Goal: Task Accomplishment & Management: Complete application form

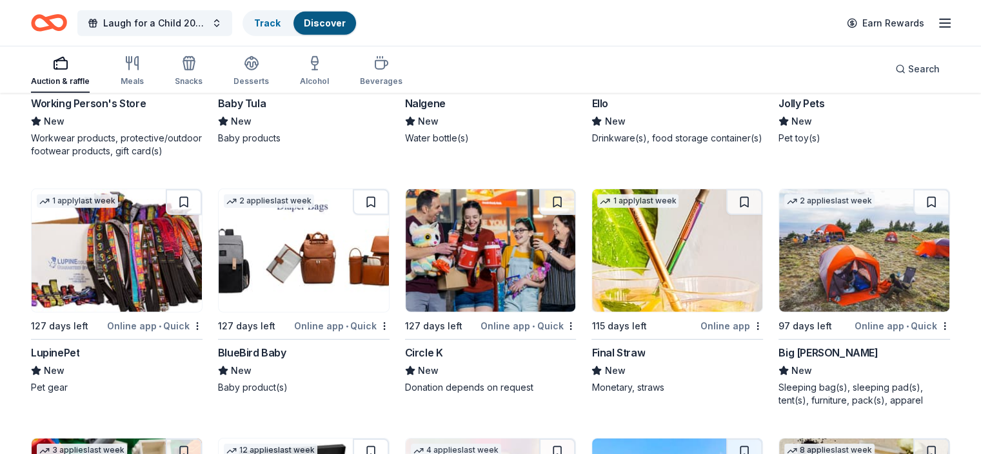
scroll to position [8966, 0]
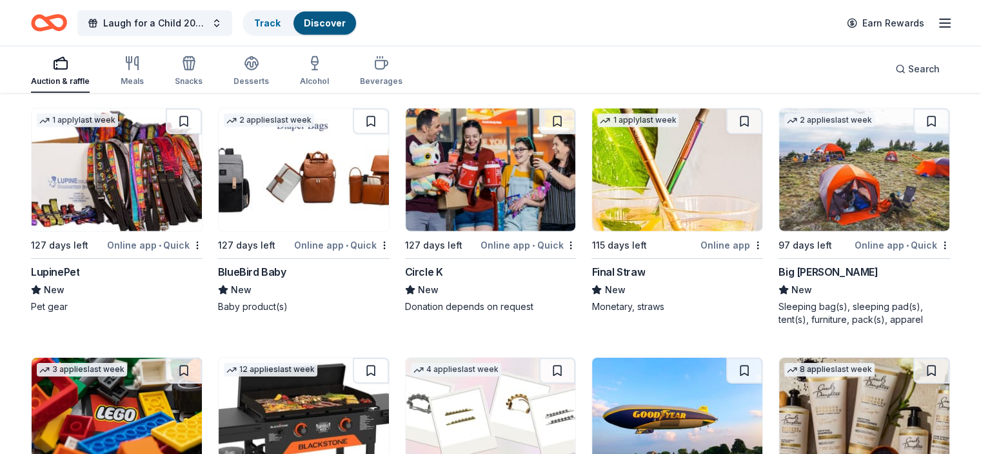
click at [159, 201] on img at bounding box center [117, 169] width 170 height 123
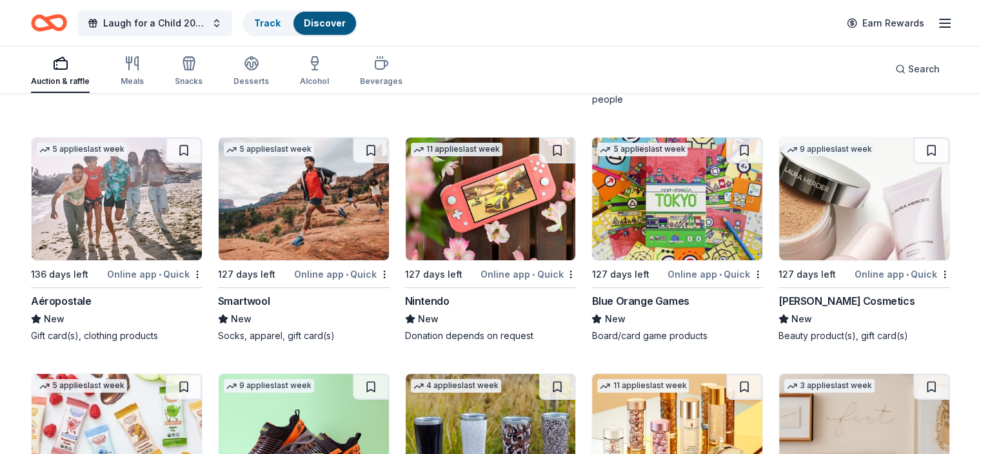
scroll to position [9471, 0]
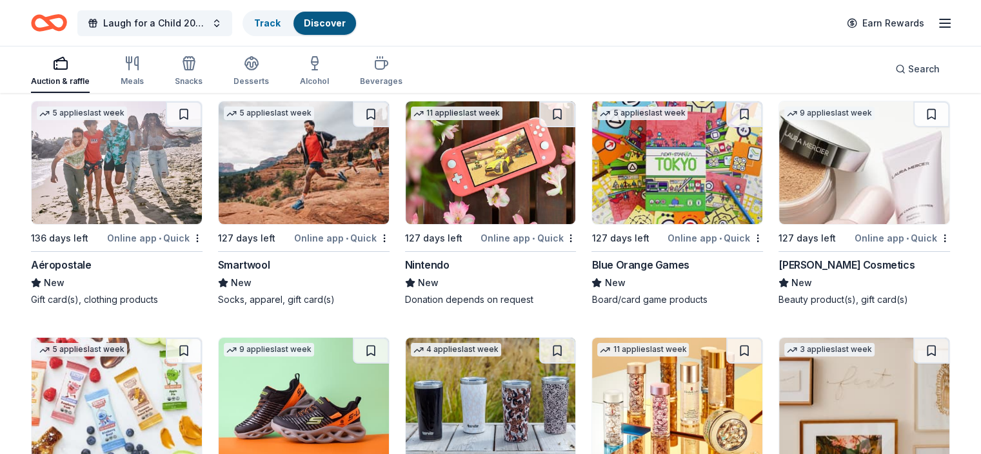
click at [843, 177] on img at bounding box center [864, 162] width 170 height 123
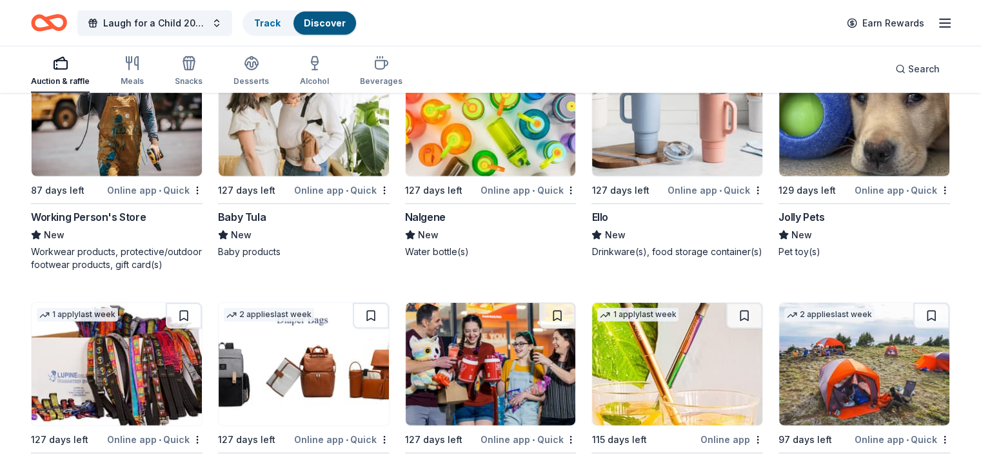
scroll to position [8494, 0]
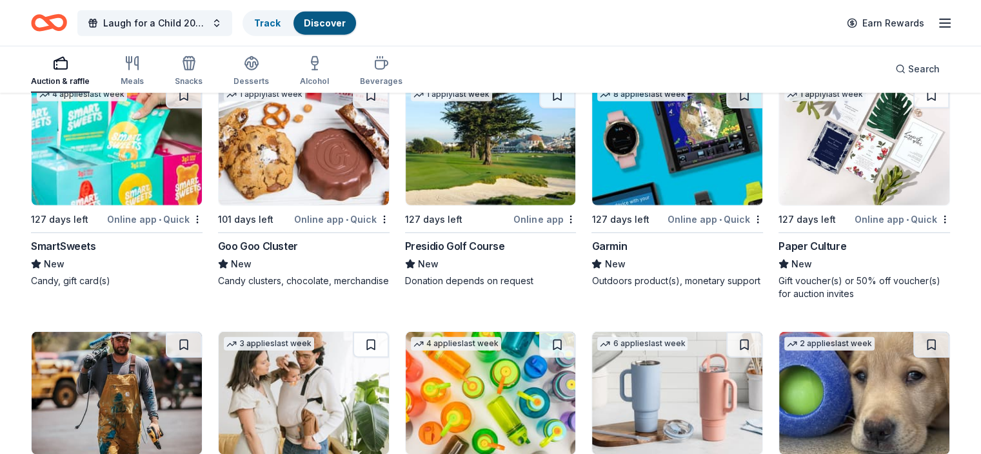
click at [465, 138] on img at bounding box center [491, 144] width 170 height 123
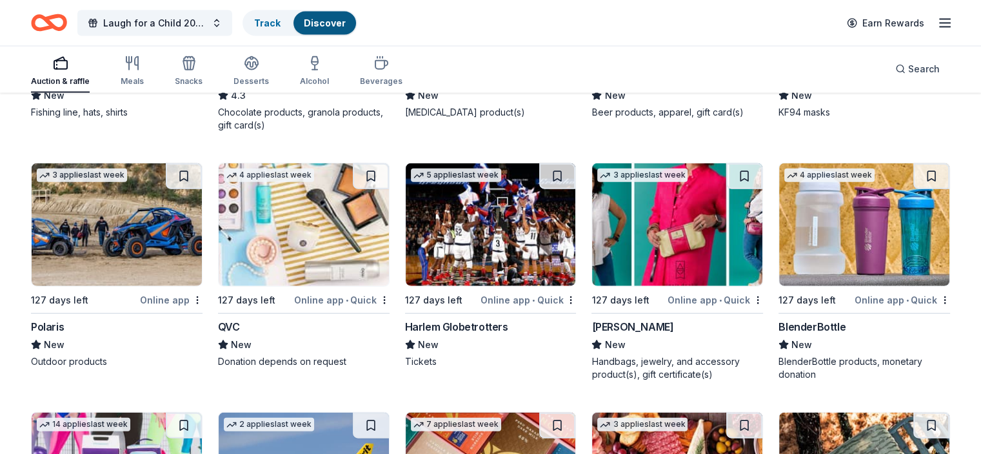
scroll to position [7915, 0]
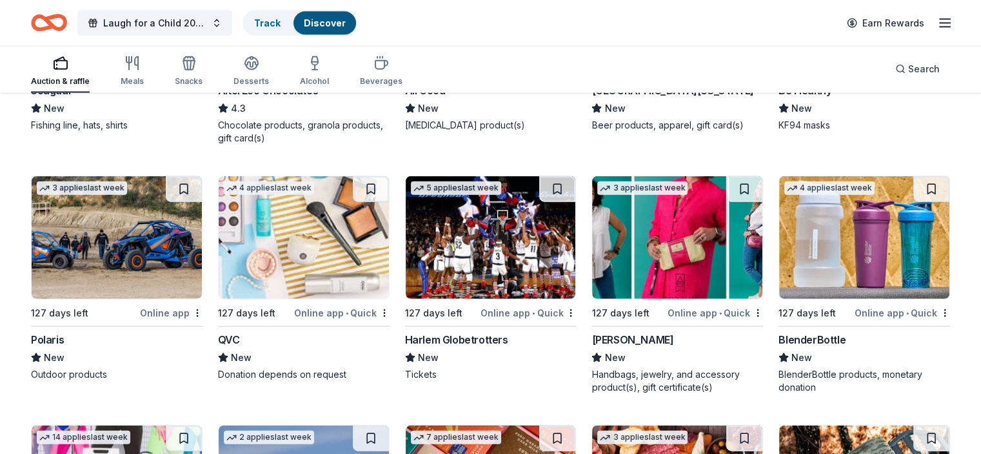
click at [663, 283] on img at bounding box center [677, 237] width 170 height 123
click at [671, 227] on img at bounding box center [677, 237] width 170 height 123
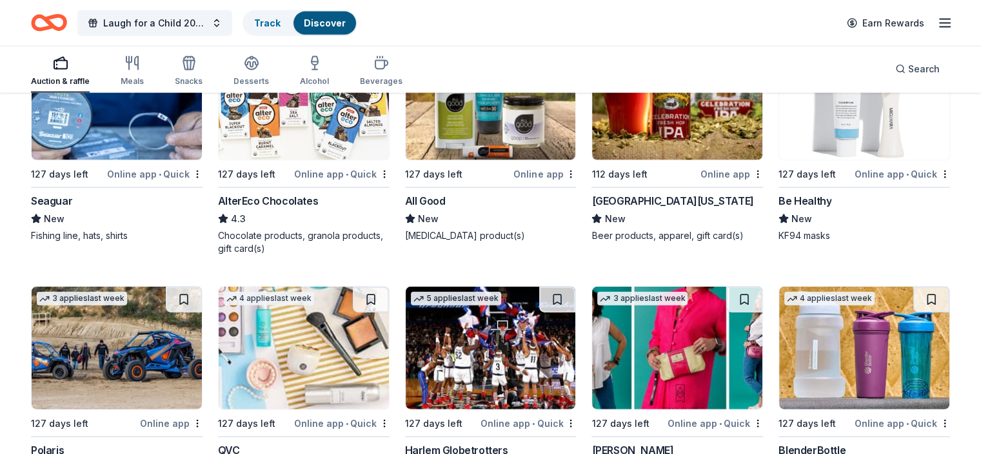
scroll to position [7704, 0]
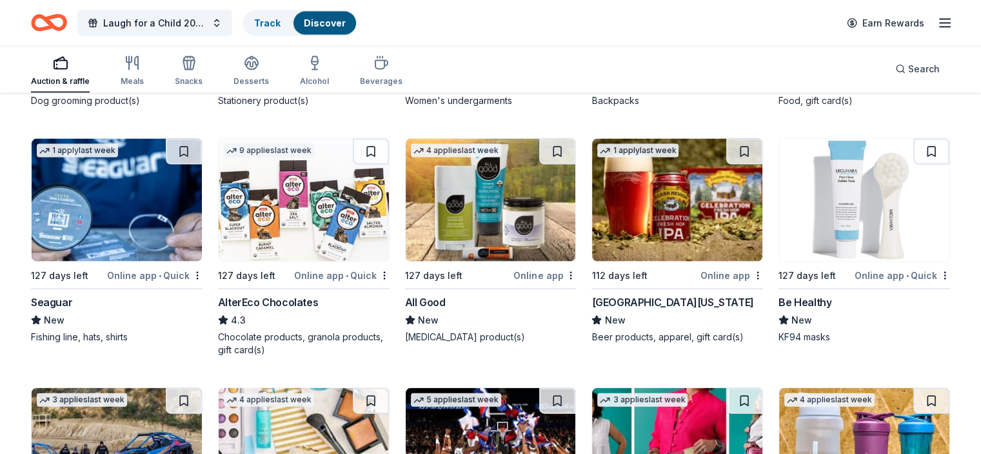
click at [503, 214] on img at bounding box center [491, 200] width 170 height 123
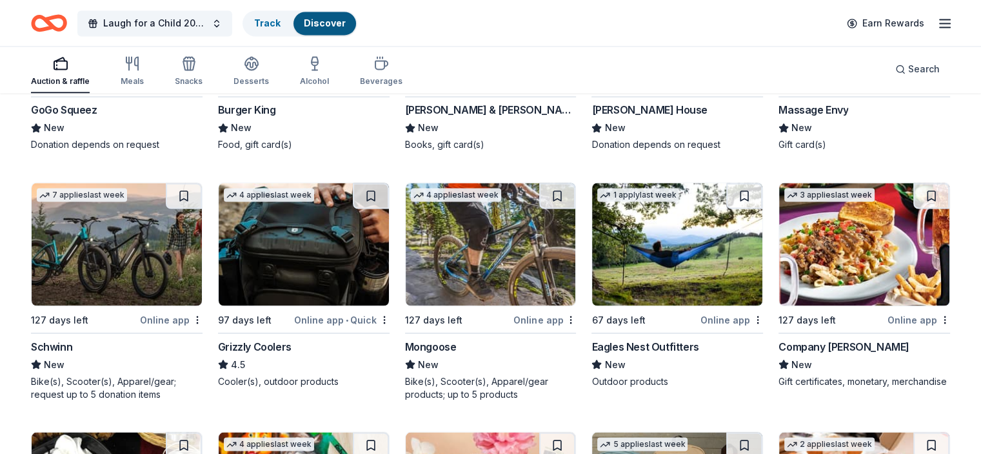
scroll to position [7042, 0]
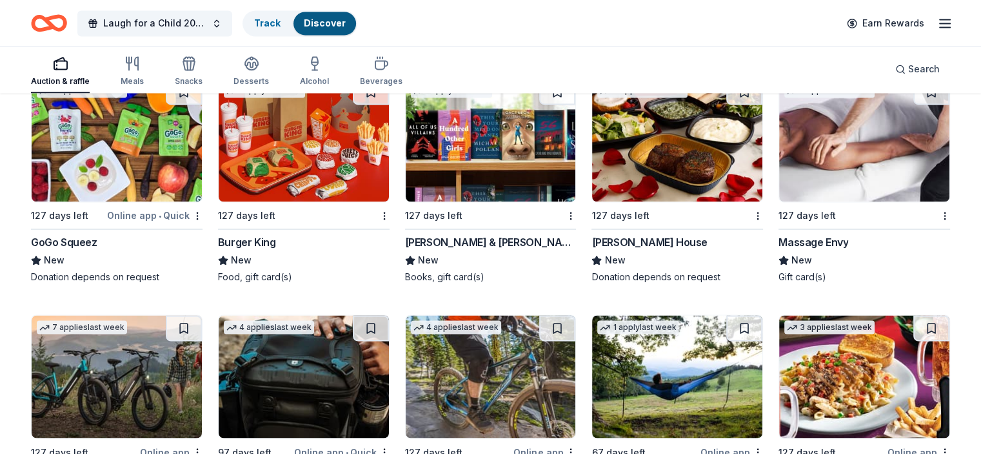
click at [630, 132] on img at bounding box center [677, 140] width 170 height 123
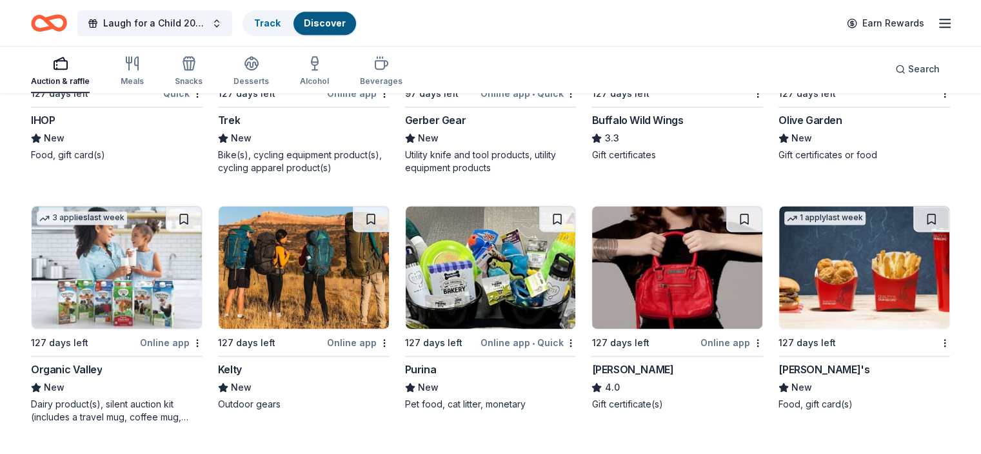
scroll to position [6679, 0]
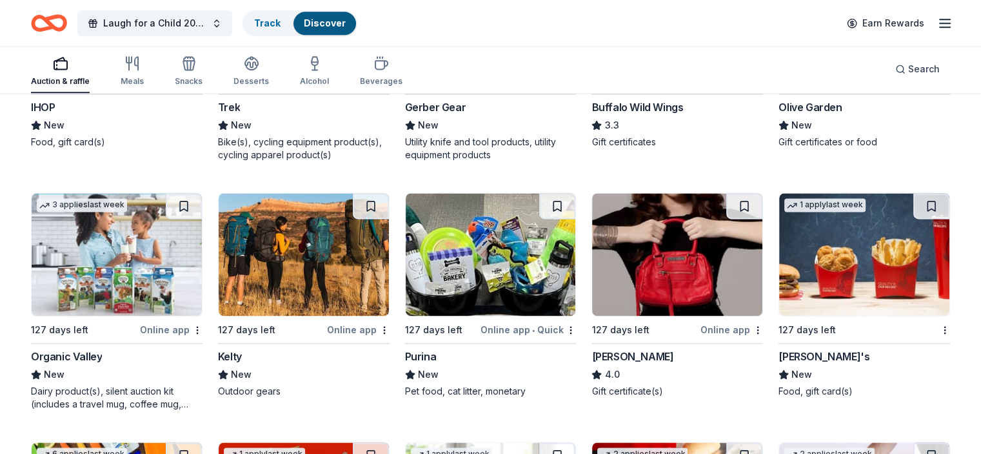
click at [666, 255] on img at bounding box center [677, 254] width 170 height 123
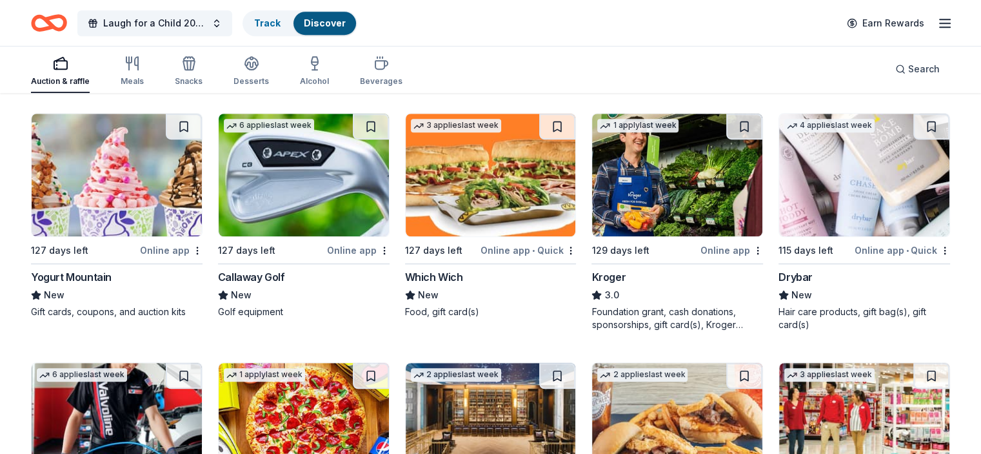
scroll to position [5737, 0]
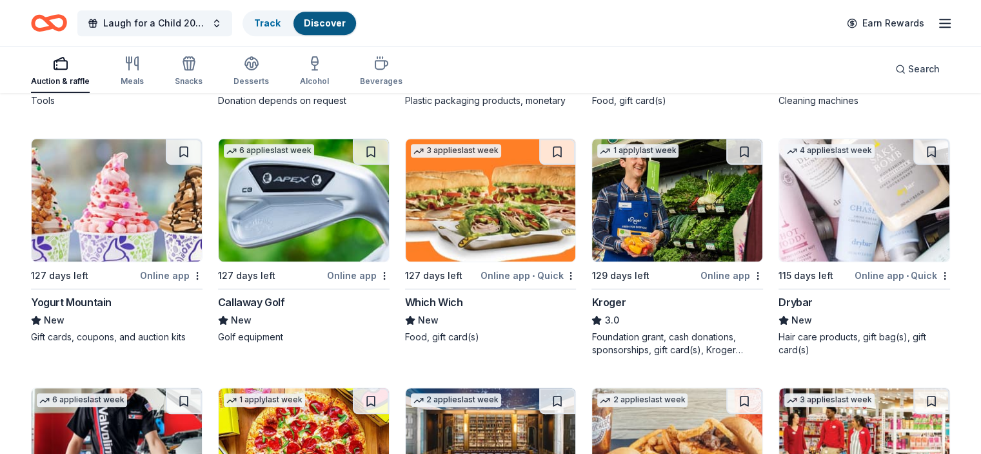
click at [327, 226] on img at bounding box center [304, 200] width 170 height 123
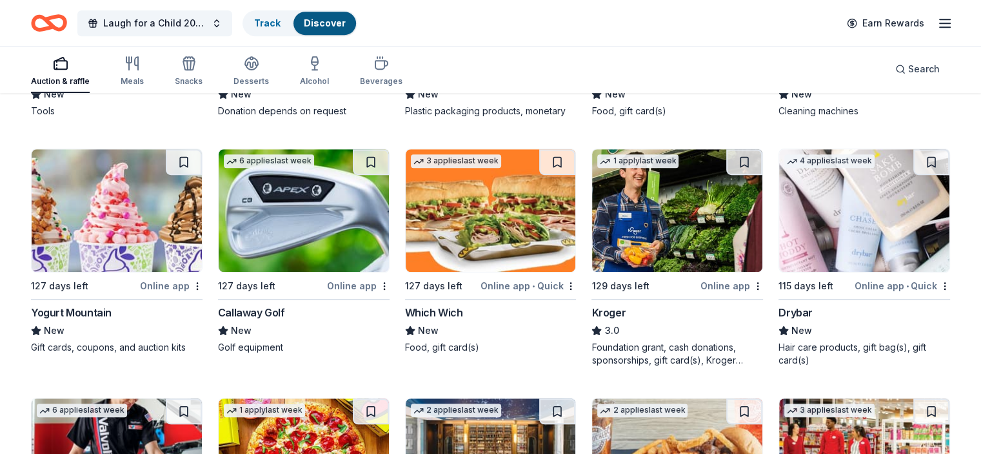
scroll to position [6005, 0]
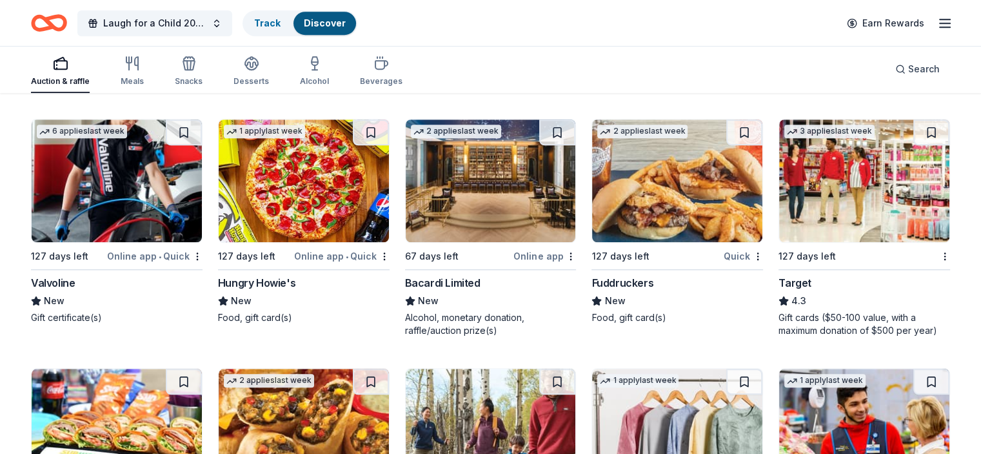
click at [165, 180] on img at bounding box center [117, 180] width 170 height 123
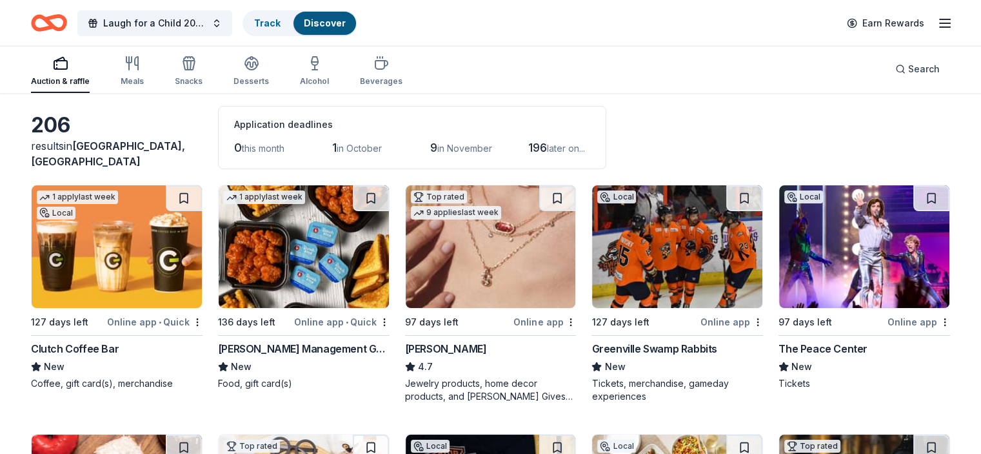
scroll to position [0, 0]
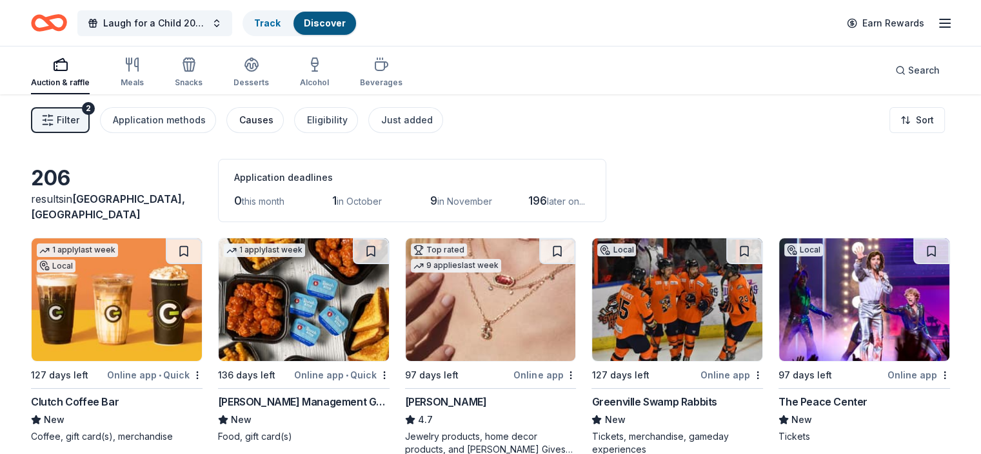
click at [274, 115] on div "Causes" at bounding box center [256, 119] width 34 height 15
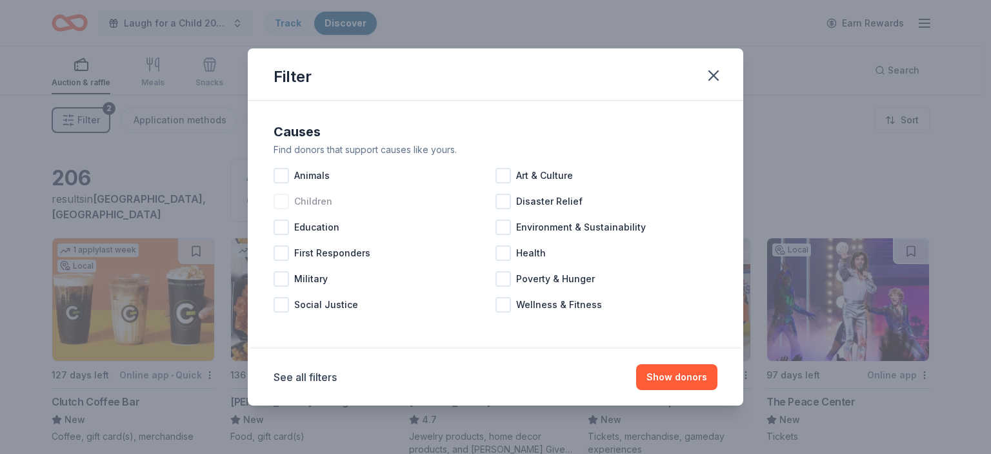
drag, startPoint x: 283, startPoint y: 199, endPoint x: 307, endPoint y: 208, distance: 26.4
click at [283, 199] on div at bounding box center [281, 201] width 15 height 15
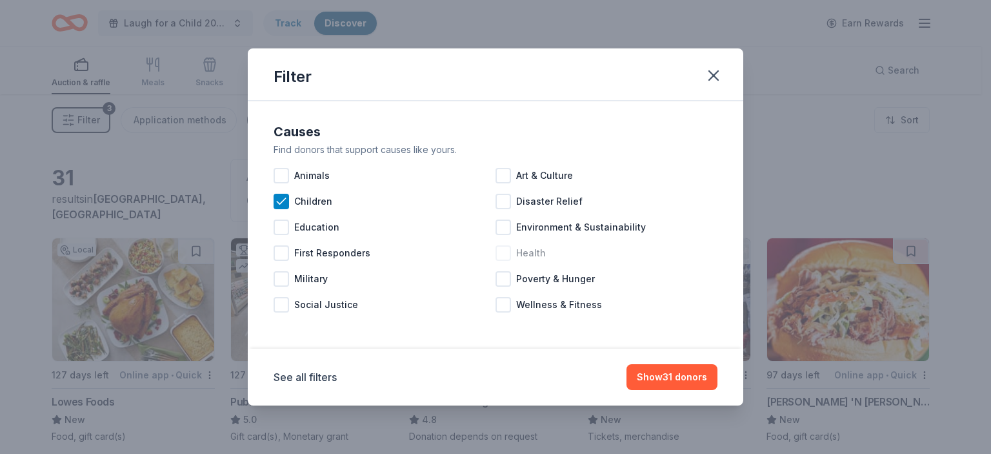
click at [506, 252] on div at bounding box center [503, 252] width 15 height 15
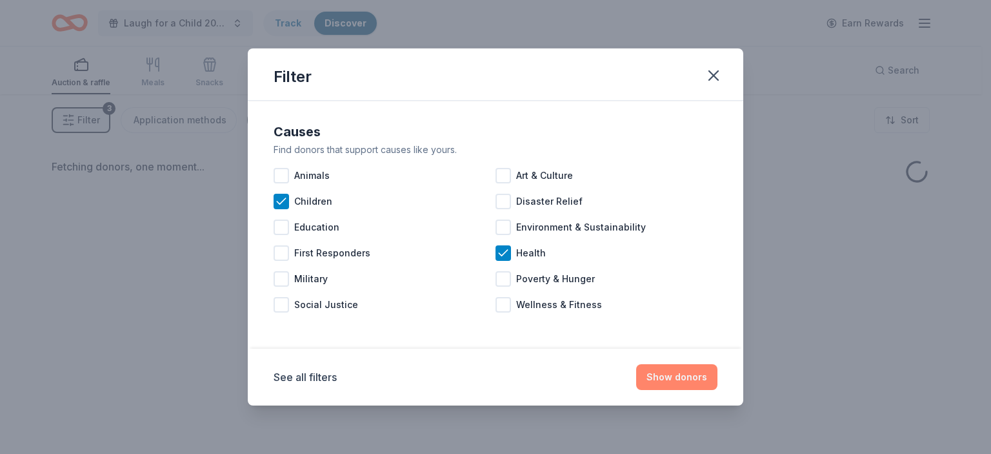
click at [657, 377] on button "Show donors" at bounding box center [676, 377] width 81 height 26
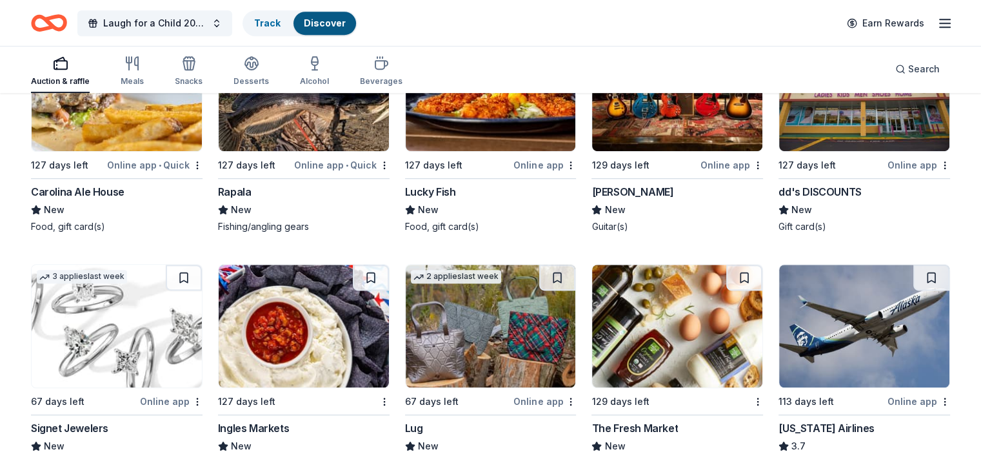
scroll to position [743, 0]
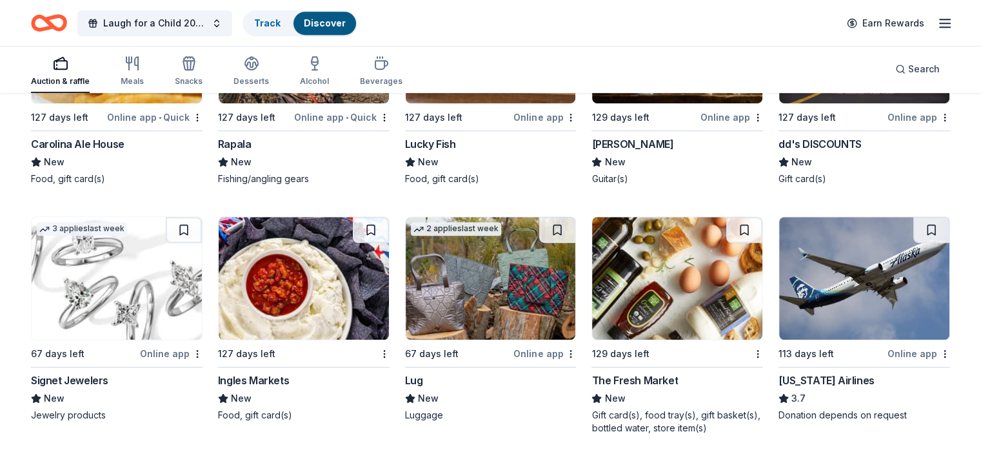
click at [126, 283] on img at bounding box center [117, 278] width 170 height 123
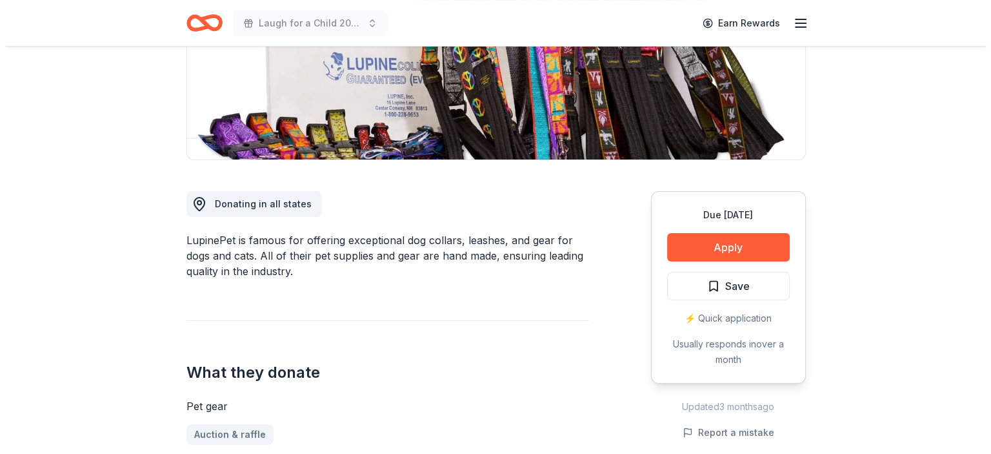
scroll to position [228, 0]
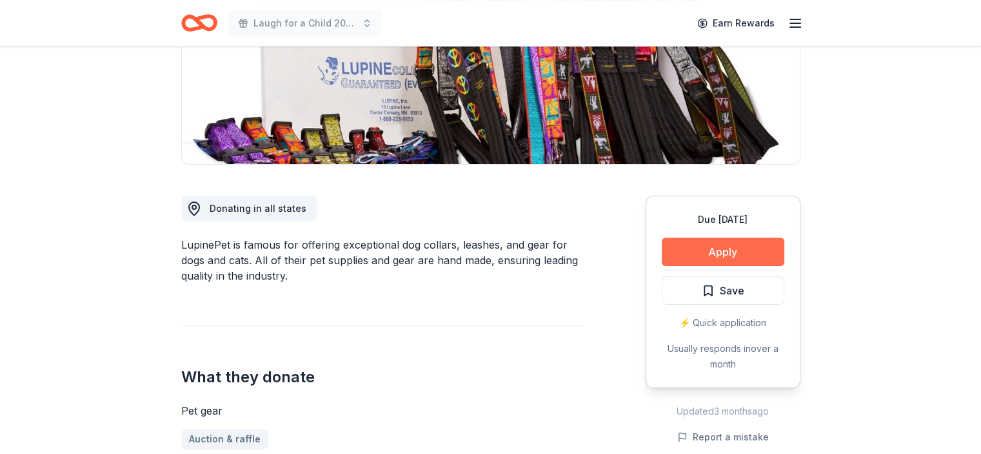
click at [734, 246] on button "Apply" at bounding box center [723, 251] width 123 height 28
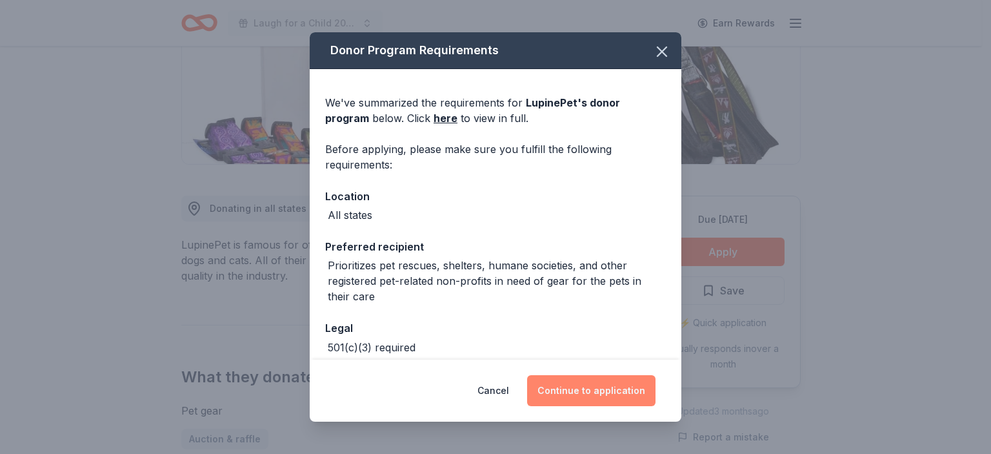
click at [573, 395] on button "Continue to application" at bounding box center [591, 390] width 128 height 31
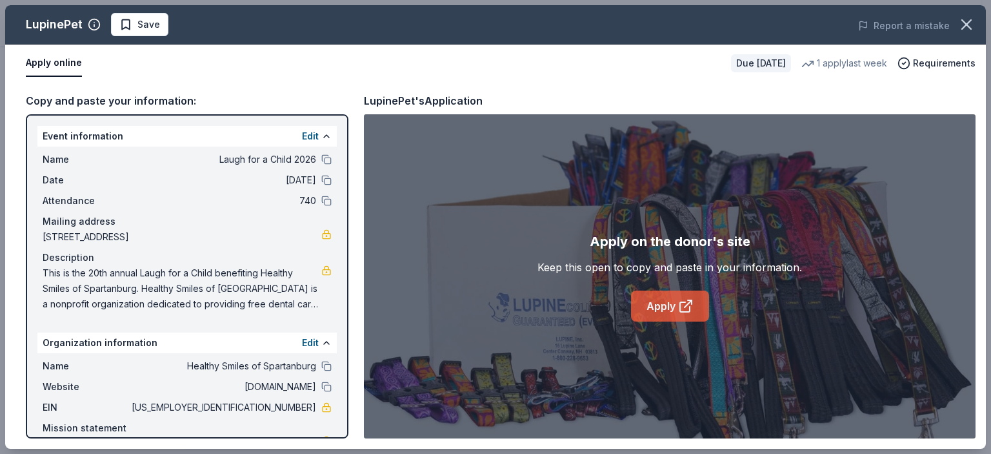
click at [664, 299] on link "Apply" at bounding box center [670, 305] width 78 height 31
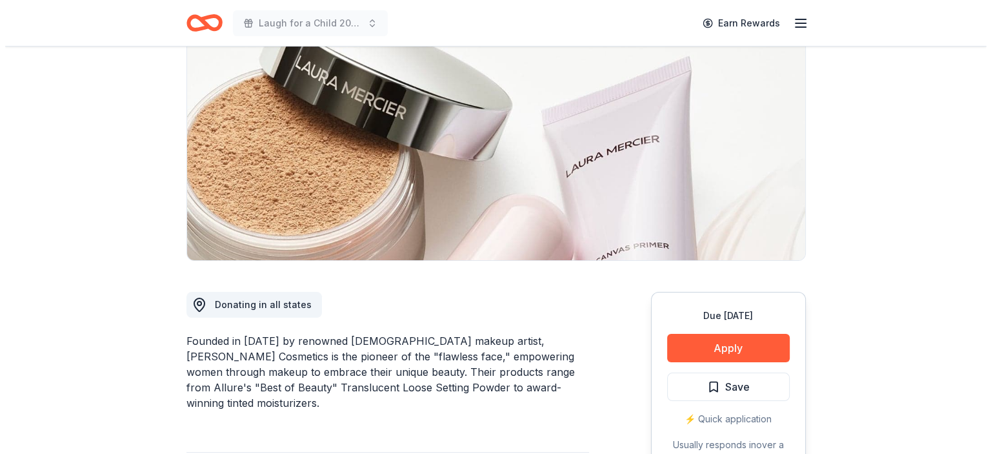
scroll to position [134, 0]
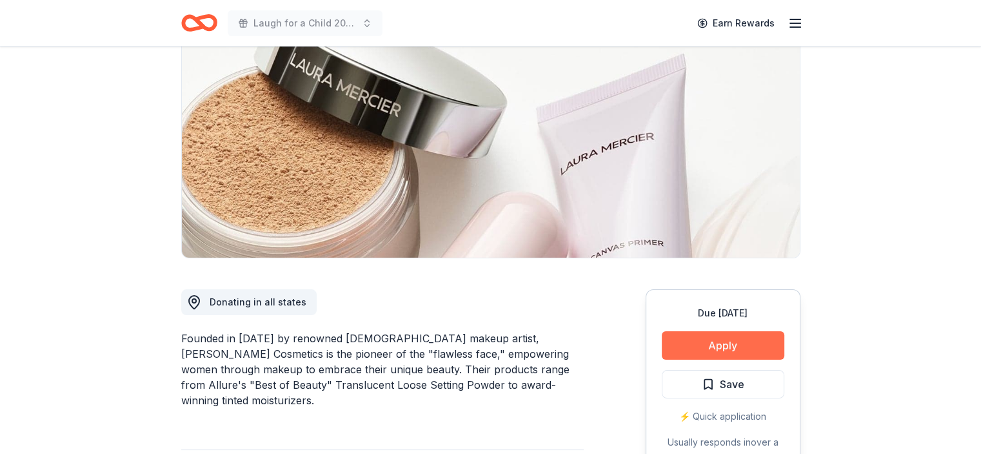
click at [686, 347] on button "Apply" at bounding box center [723, 345] width 123 height 28
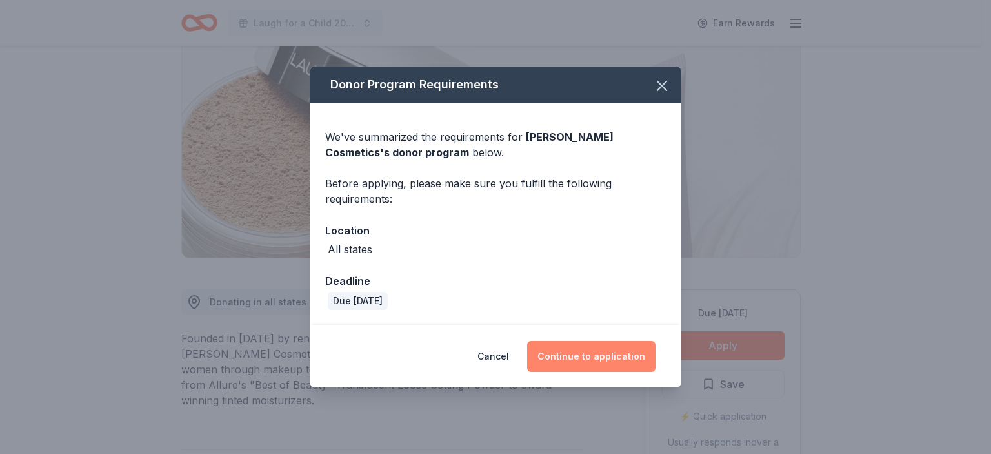
click at [577, 356] on button "Continue to application" at bounding box center [591, 356] width 128 height 31
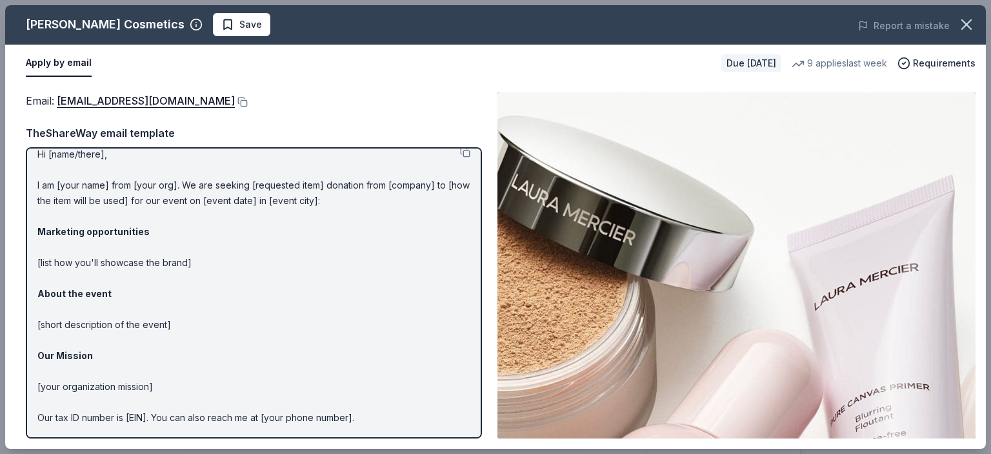
scroll to position [0, 0]
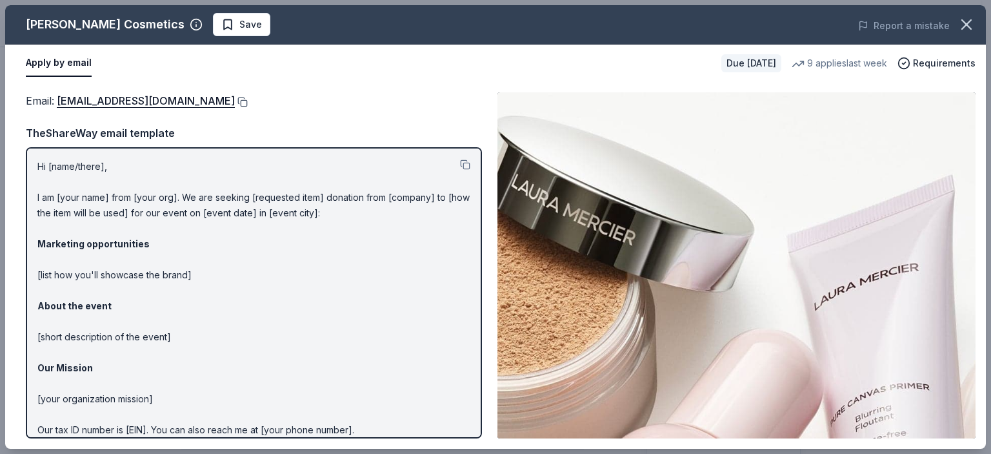
click at [235, 100] on button at bounding box center [241, 102] width 13 height 10
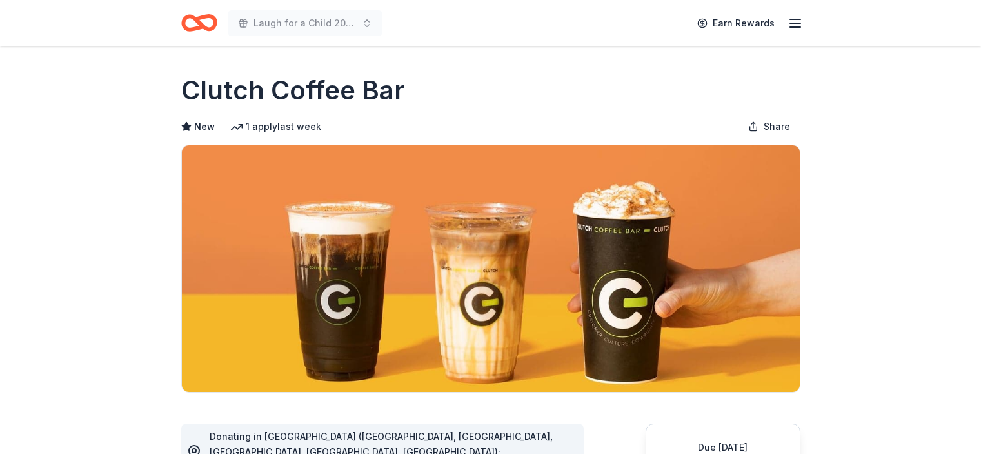
scroll to position [255, 0]
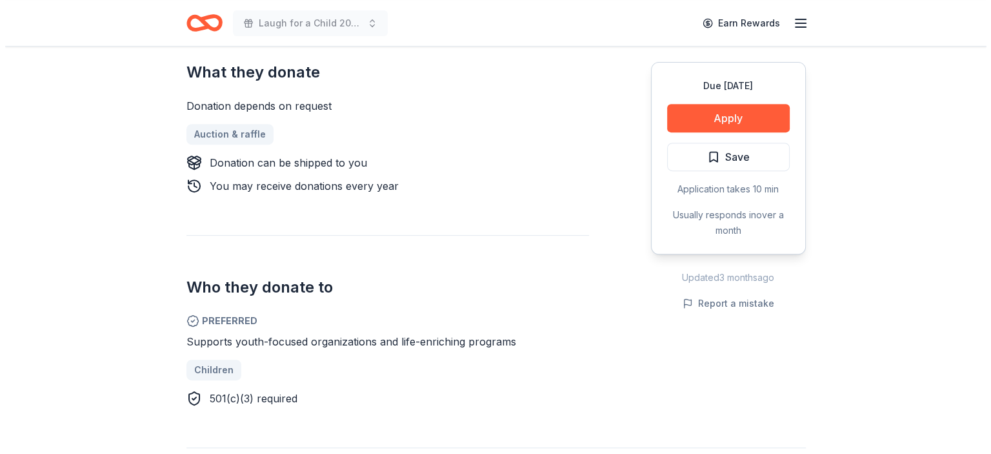
scroll to position [435, 0]
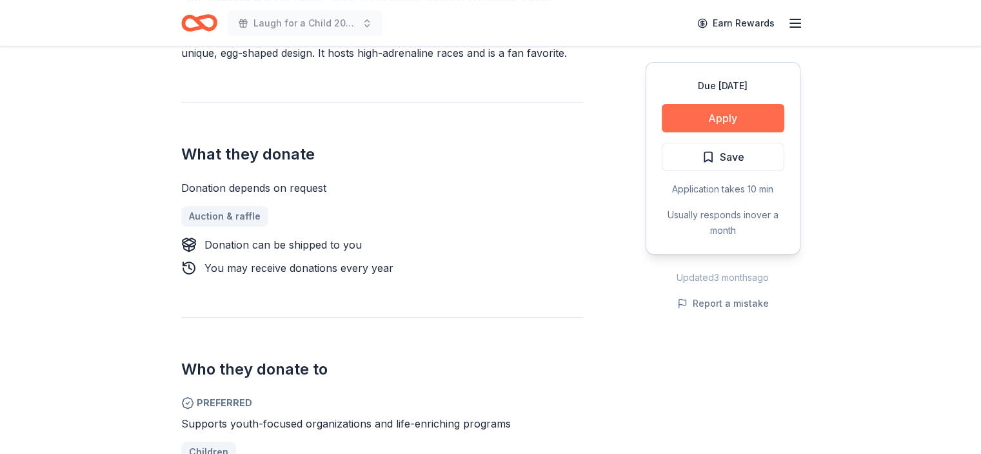
click at [734, 111] on button "Apply" at bounding box center [723, 118] width 123 height 28
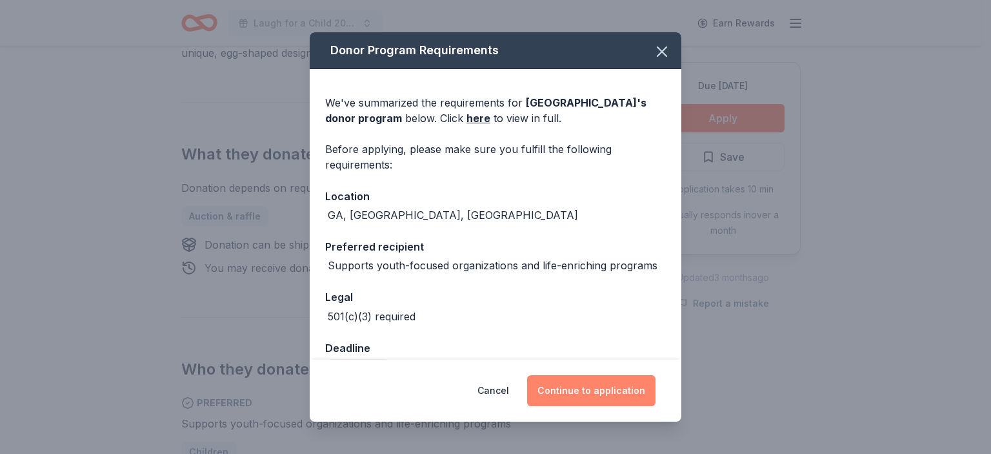
click at [566, 389] on button "Continue to application" at bounding box center [591, 390] width 128 height 31
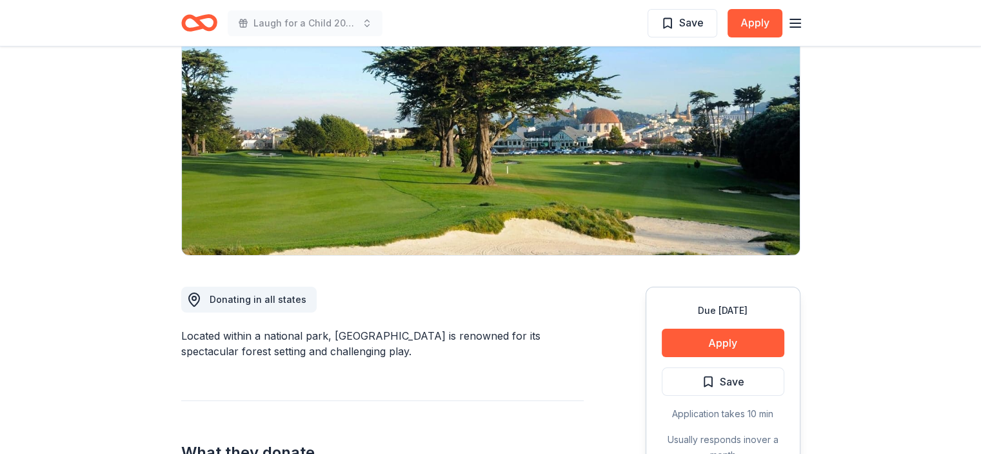
scroll to position [192, 0]
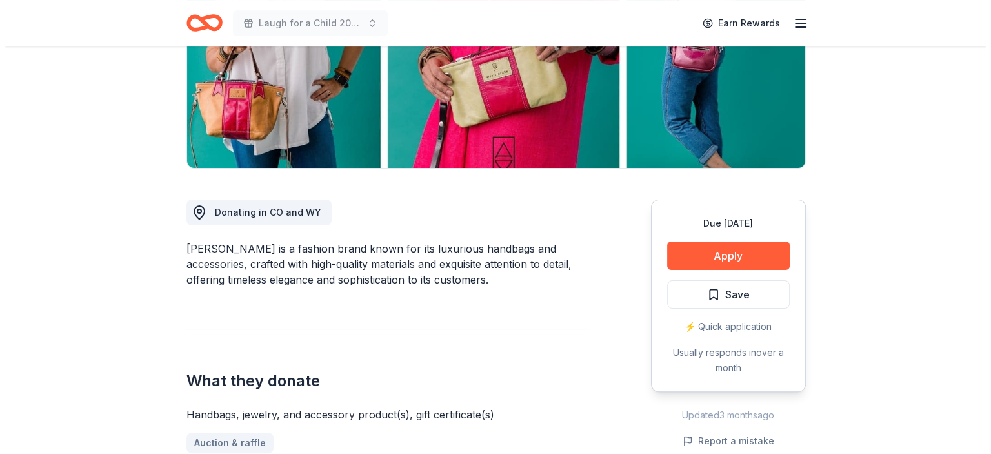
scroll to position [237, 0]
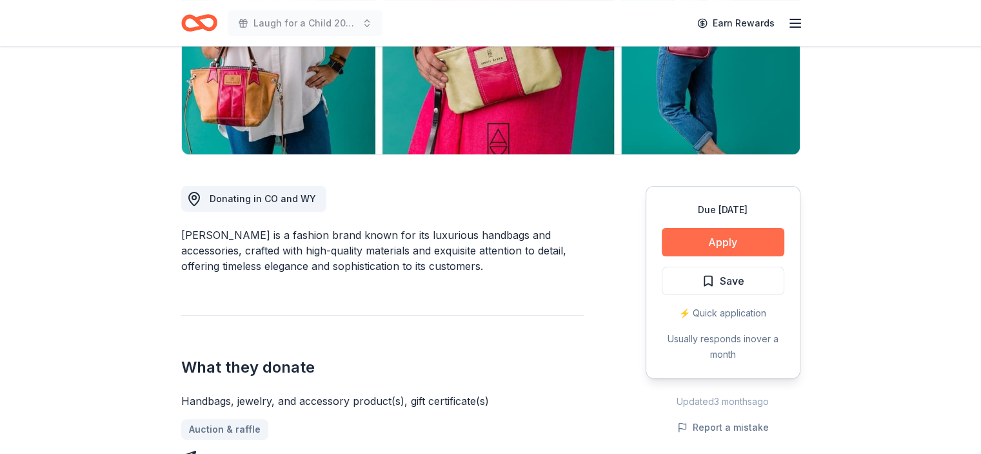
click at [726, 238] on button "Apply" at bounding box center [723, 242] width 123 height 28
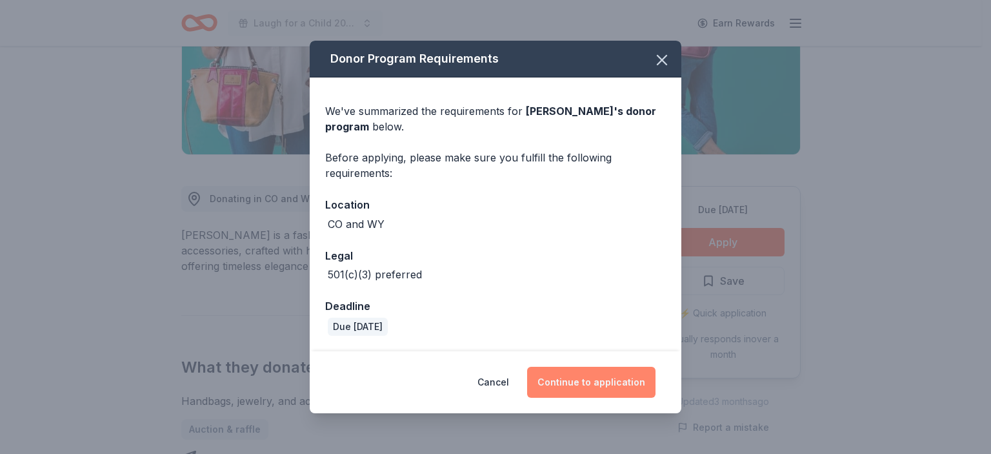
click at [568, 384] on button "Continue to application" at bounding box center [591, 381] width 128 height 31
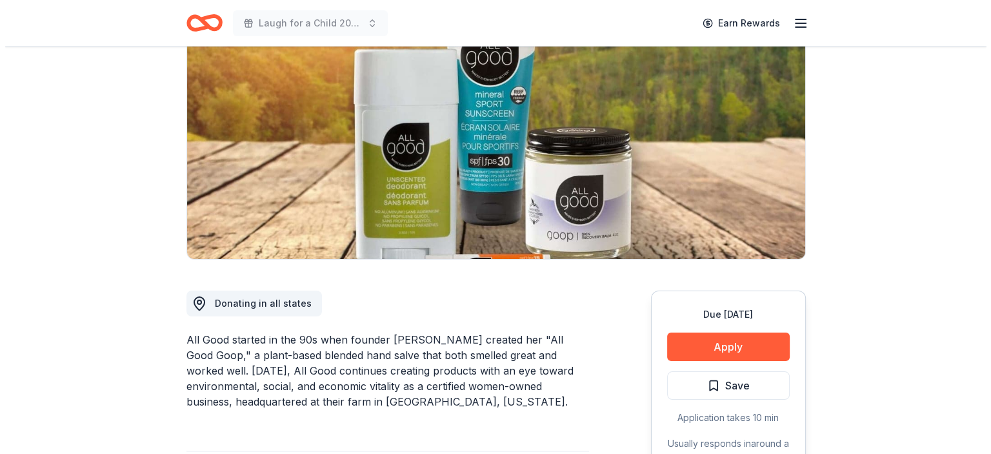
scroll to position [145, 0]
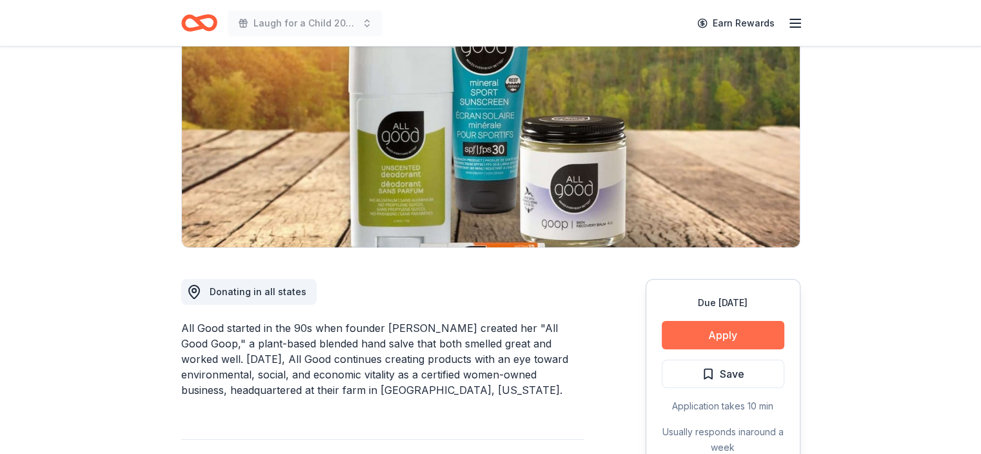
click at [697, 327] on button "Apply" at bounding box center [723, 335] width 123 height 28
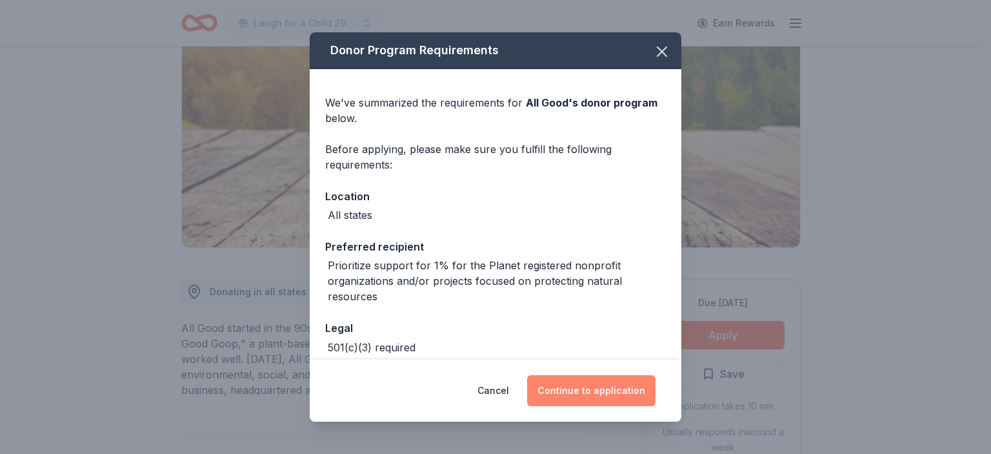
click at [582, 385] on button "Continue to application" at bounding box center [591, 390] width 128 height 31
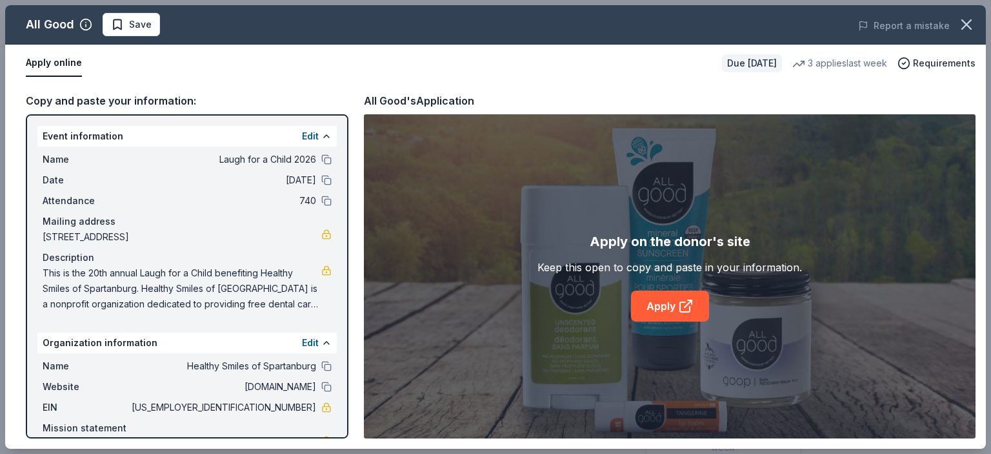
scroll to position [59, 0]
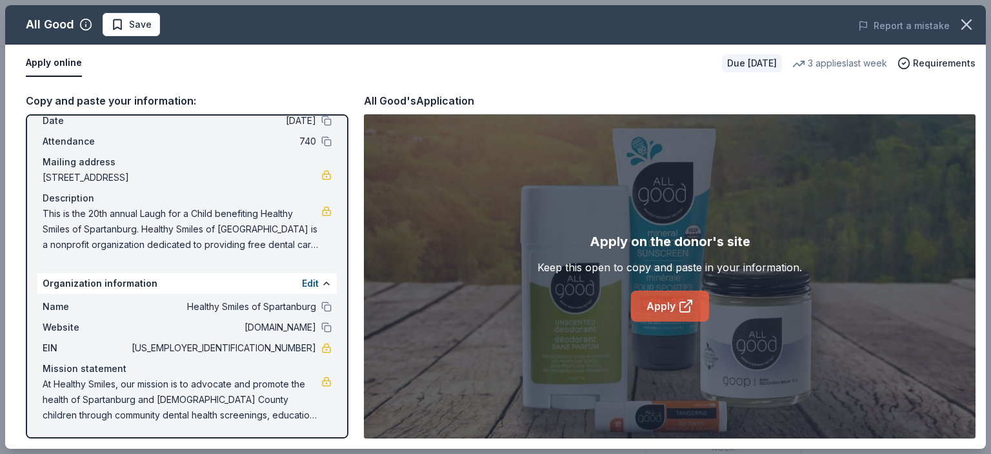
click at [665, 303] on link "Apply" at bounding box center [670, 305] width 78 height 31
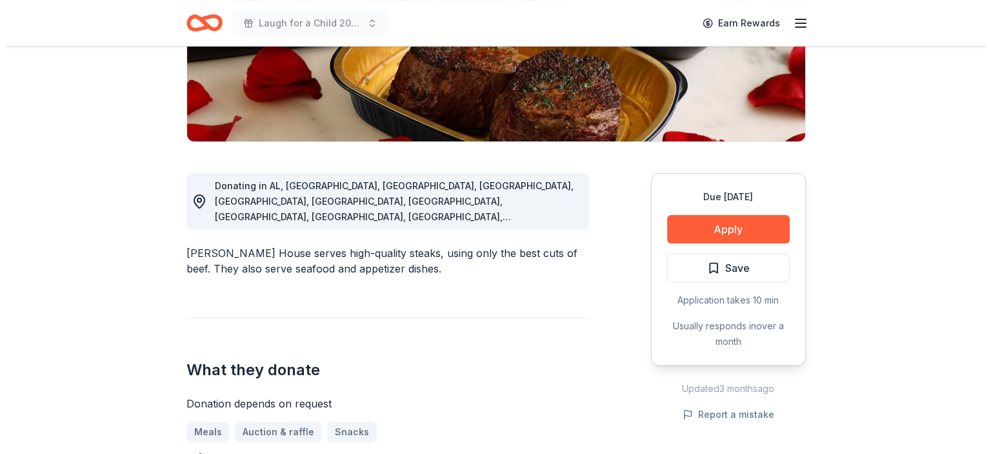
scroll to position [248, 0]
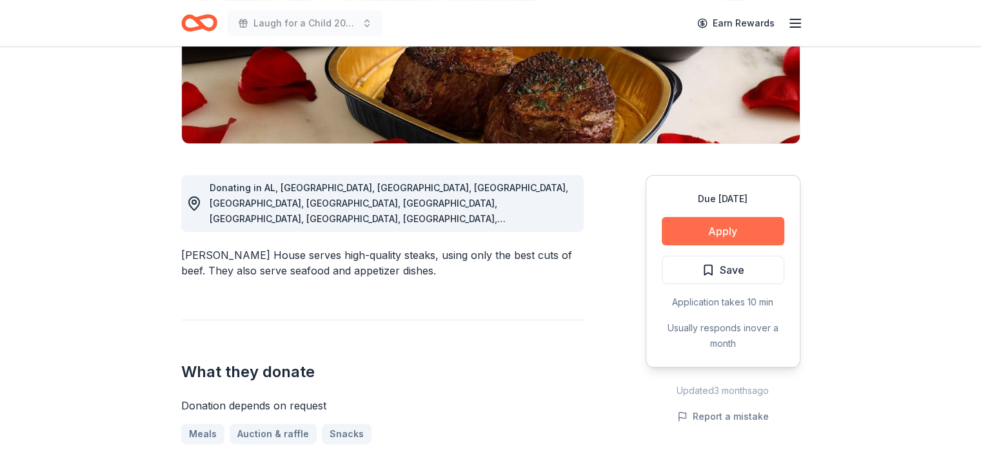
click at [746, 233] on button "Apply" at bounding box center [723, 231] width 123 height 28
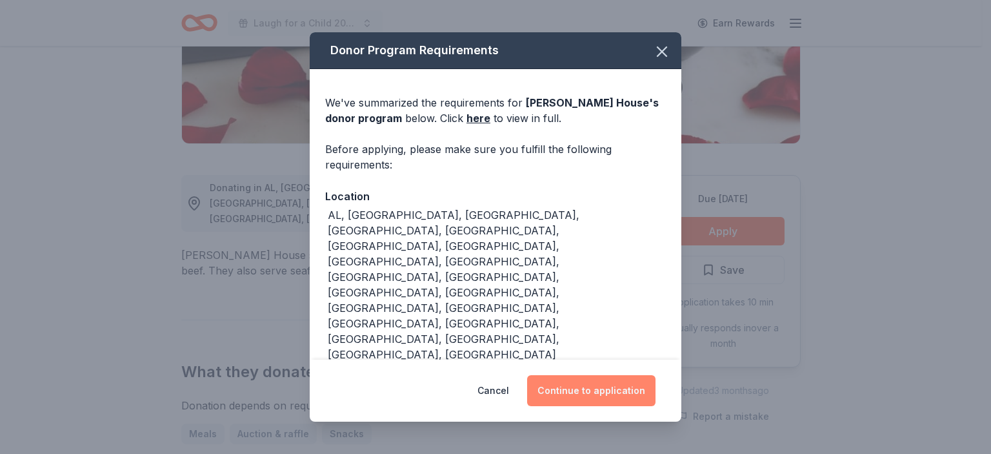
click at [591, 375] on button "Continue to application" at bounding box center [591, 390] width 128 height 31
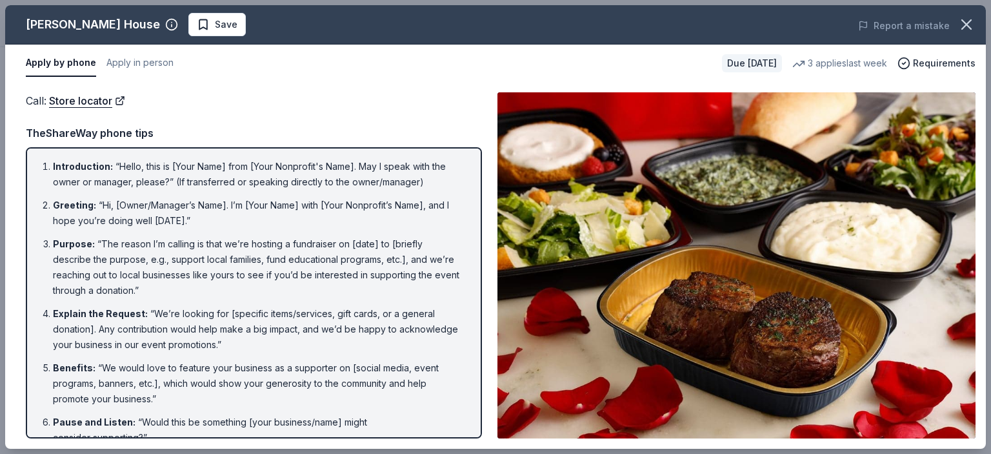
scroll to position [162, 0]
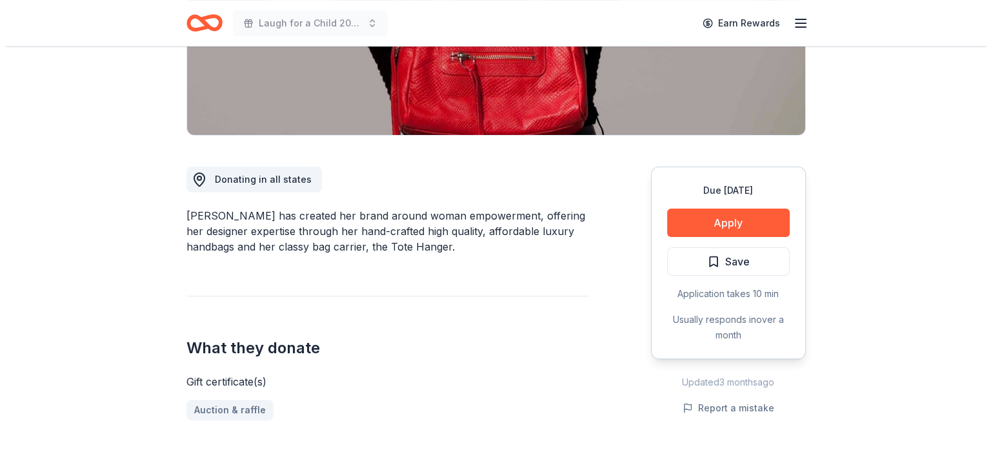
scroll to position [254, 0]
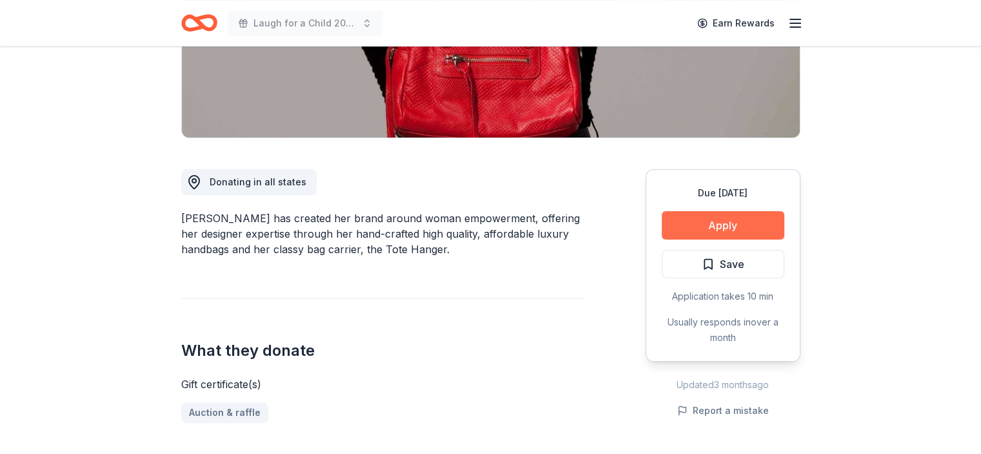
click at [736, 219] on button "Apply" at bounding box center [723, 225] width 123 height 28
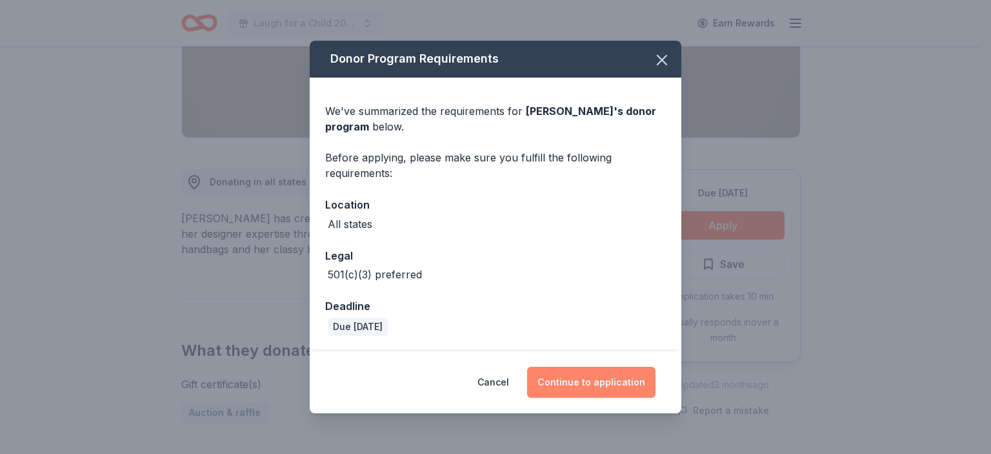
click at [594, 381] on button "Continue to application" at bounding box center [591, 381] width 128 height 31
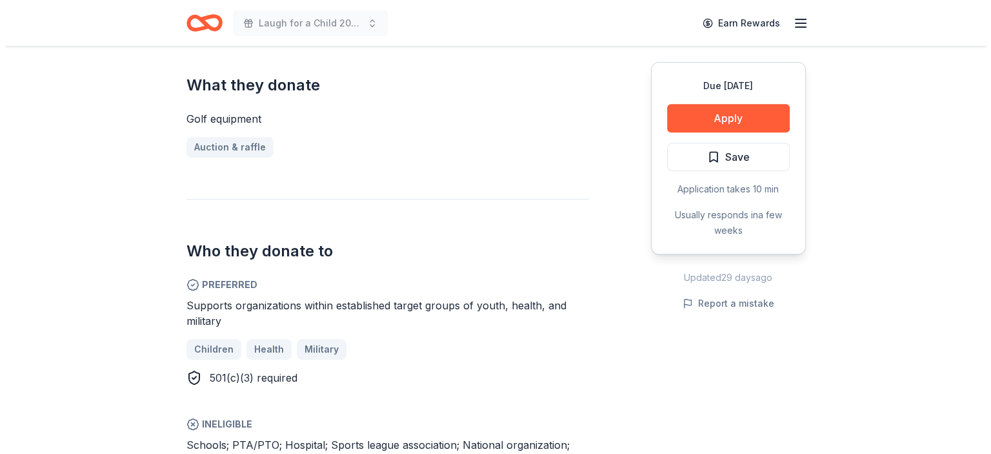
scroll to position [517, 0]
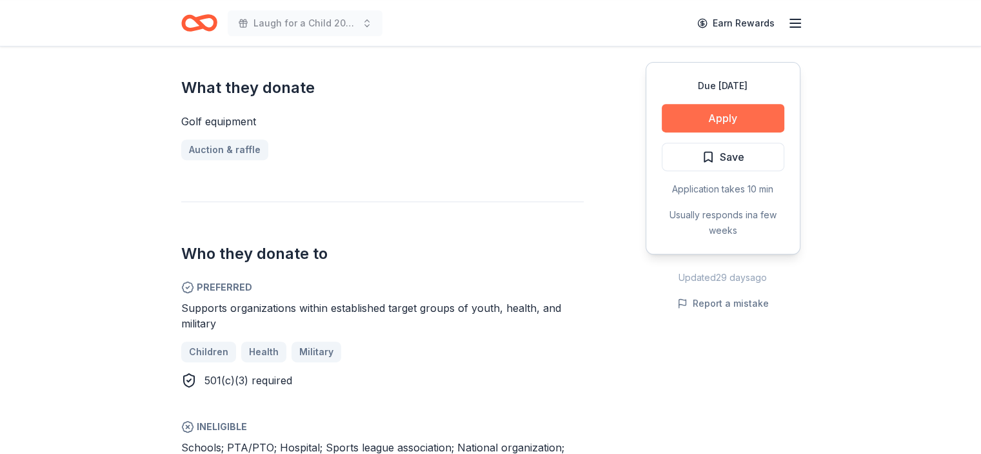
click at [697, 121] on button "Apply" at bounding box center [723, 118] width 123 height 28
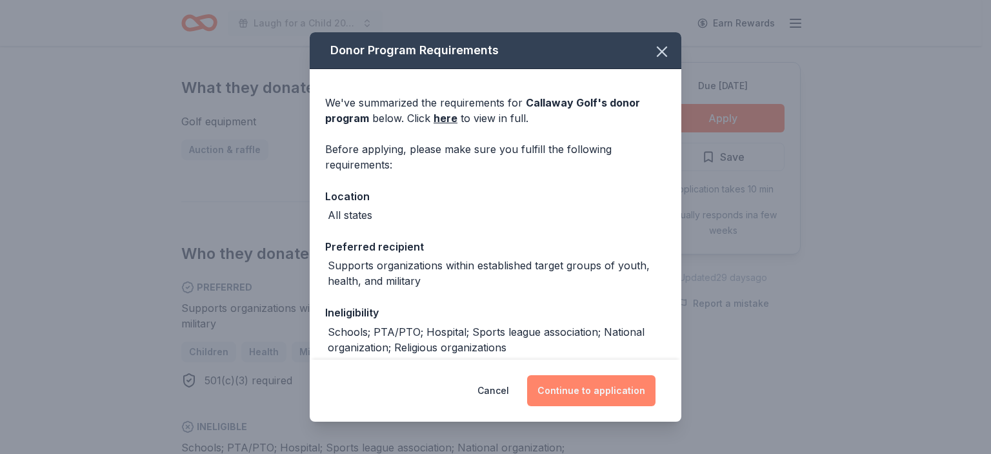
click at [573, 395] on button "Continue to application" at bounding box center [591, 390] width 128 height 31
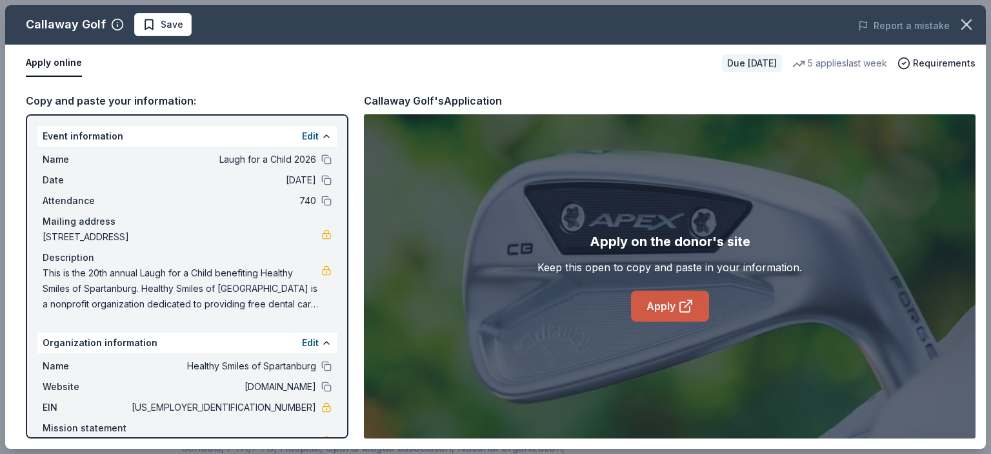
click at [668, 299] on link "Apply" at bounding box center [670, 305] width 78 height 31
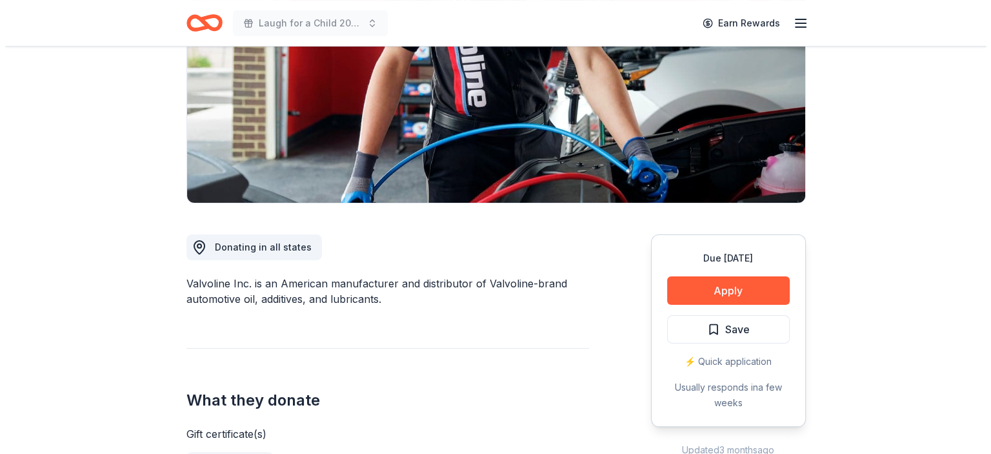
scroll to position [381, 0]
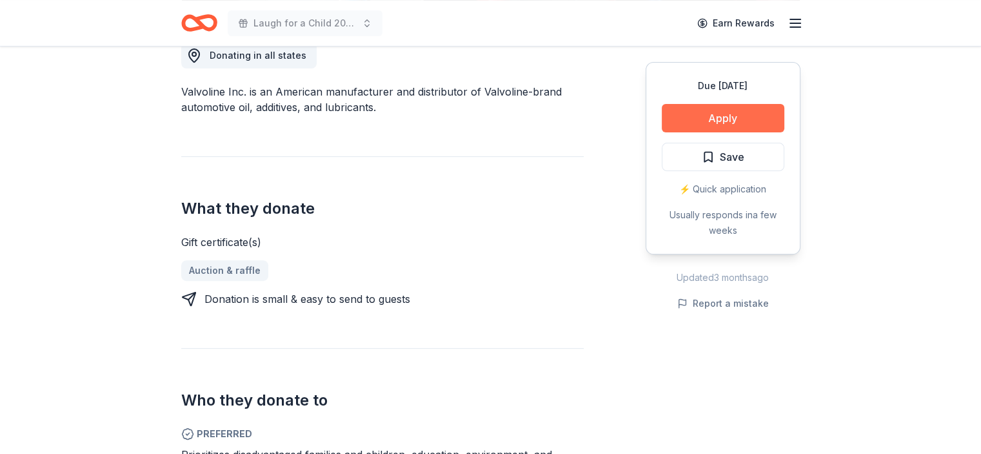
click at [743, 114] on button "Apply" at bounding box center [723, 118] width 123 height 28
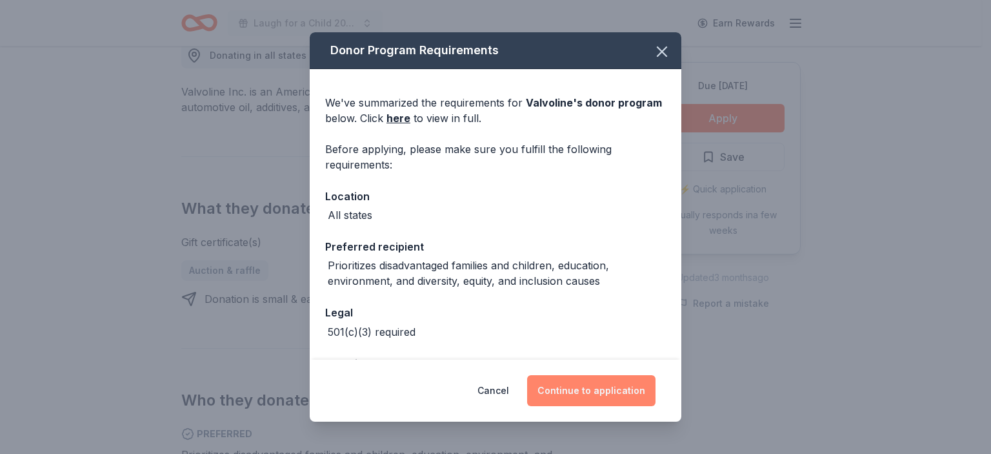
click at [577, 394] on button "Continue to application" at bounding box center [591, 390] width 128 height 31
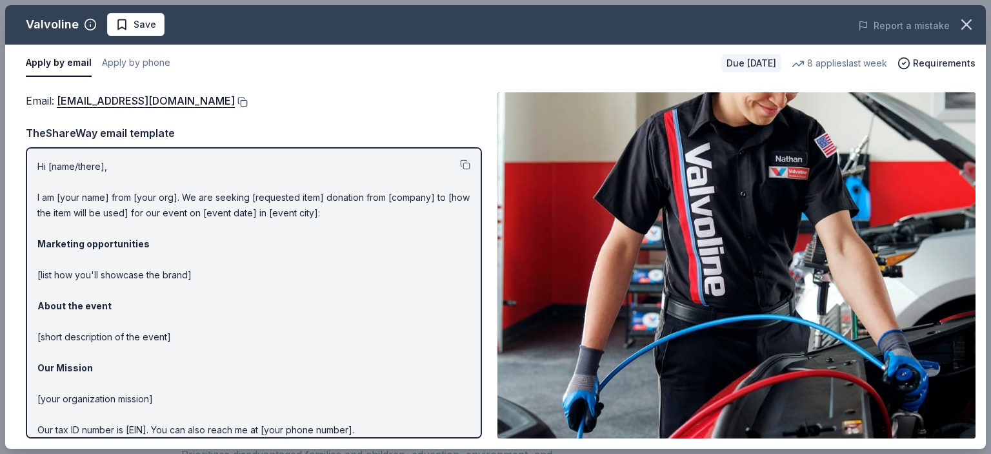
click at [235, 100] on button at bounding box center [241, 102] width 13 height 10
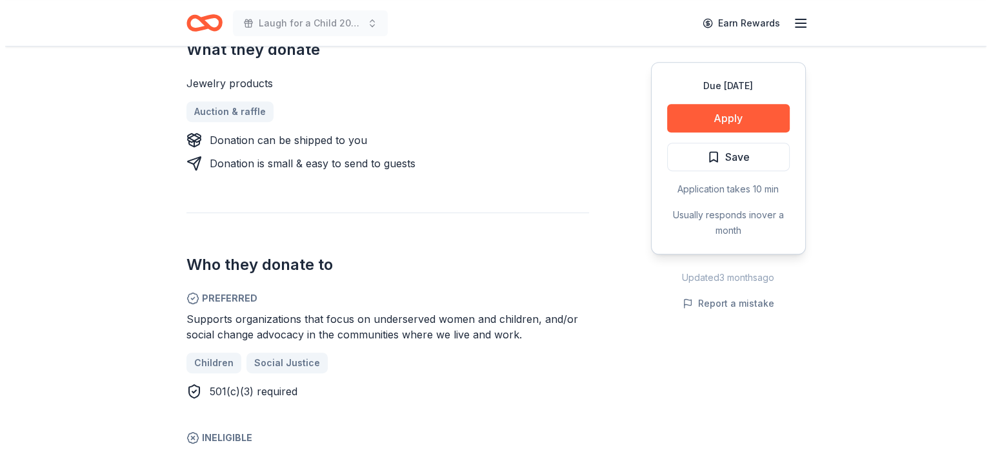
scroll to position [532, 0]
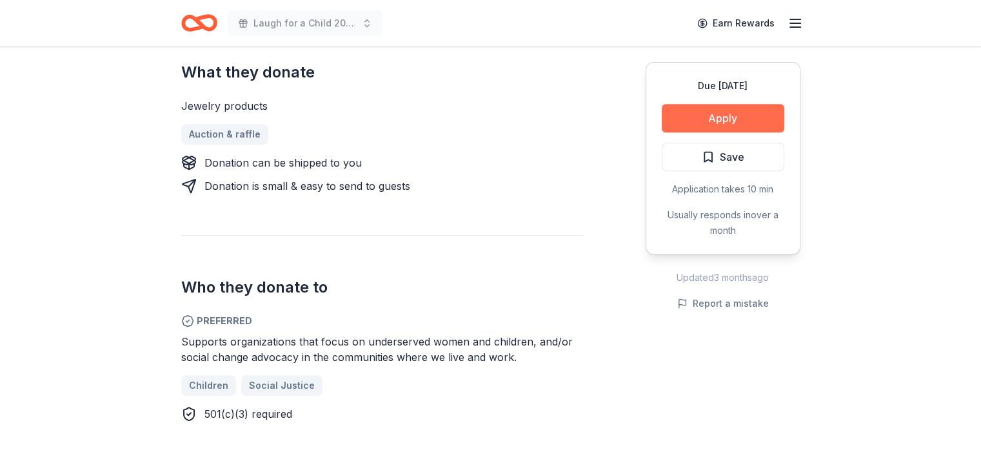
click at [720, 114] on button "Apply" at bounding box center [723, 118] width 123 height 28
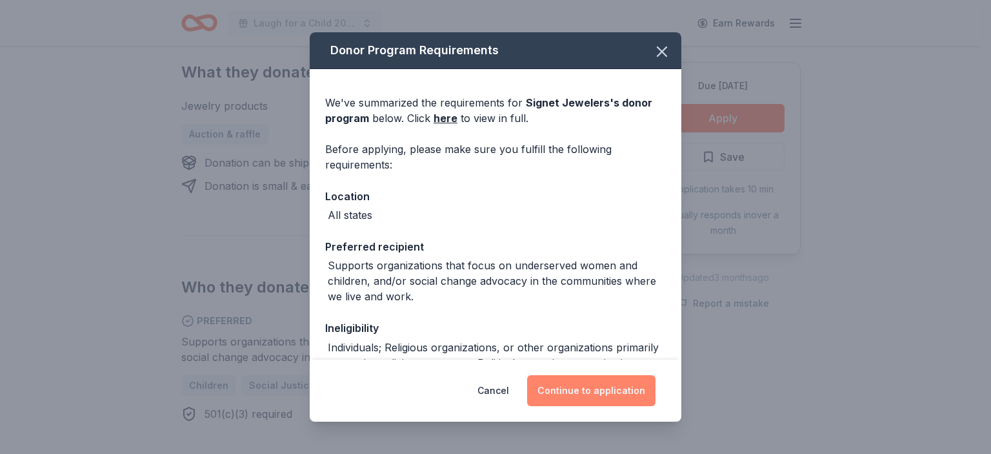
click at [588, 390] on button "Continue to application" at bounding box center [591, 390] width 128 height 31
